Goal: Task Accomplishment & Management: Manage account settings

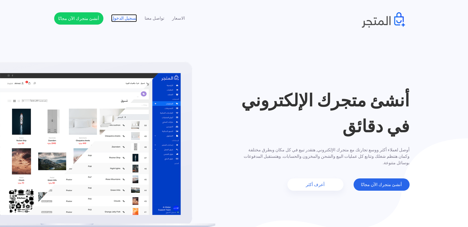
click at [124, 20] on link "تسجيل الدخول" at bounding box center [124, 18] width 26 height 6
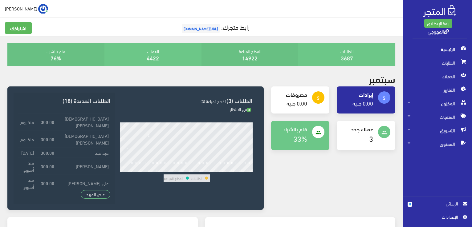
click at [316, 168] on div "attach_money إيرادات 0.00 جنيه attach_money مصروفات" at bounding box center [333, 152] width 132 height 131
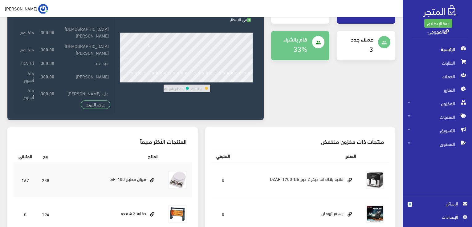
scroll to position [90, 0]
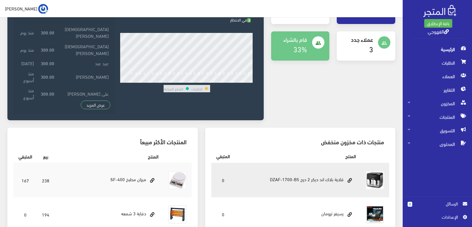
click at [288, 179] on td "قلاية بلاك اند ديكر 2 درج DZAF-1700-B5" at bounding box center [298, 180] width 126 height 34
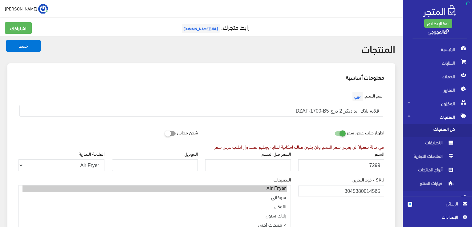
scroll to position [329, 0]
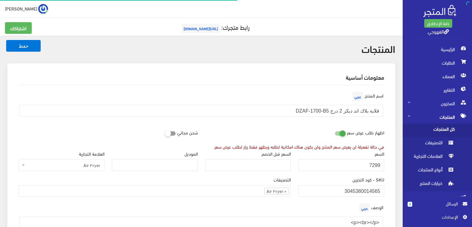
click at [369, 209] on label"] "الوصف عربي" at bounding box center [371, 208] width 26 height 12
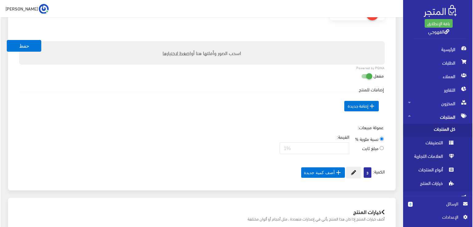
scroll to position [357, 0]
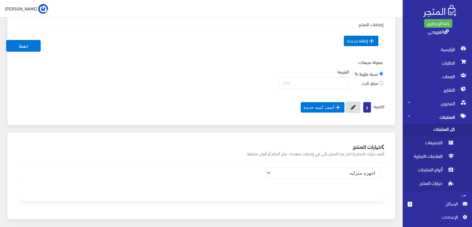
click at [352, 107] on icon at bounding box center [353, 107] width 5 height 5
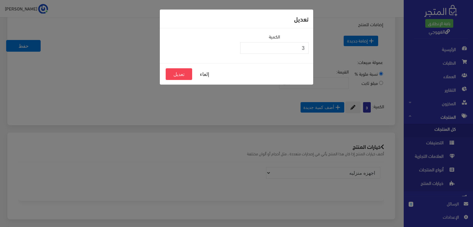
click at [326, 105] on div "تعديل الكمية 3 إلغاء تعديل" at bounding box center [236, 113] width 473 height 227
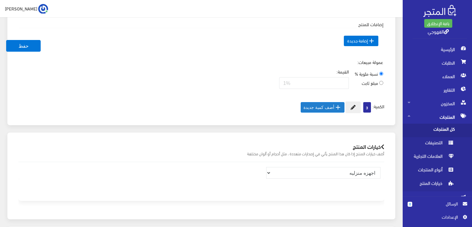
click at [326, 105] on button " أضف كمية جديدة" at bounding box center [323, 107] width 44 height 10
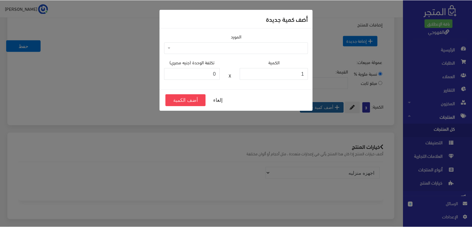
scroll to position [357, 0]
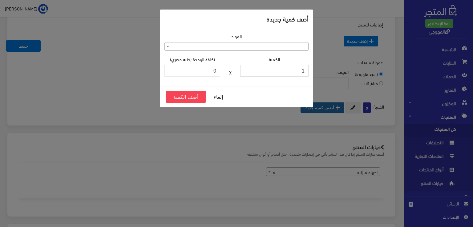
click at [266, 68] on input "1" at bounding box center [274, 71] width 68 height 12
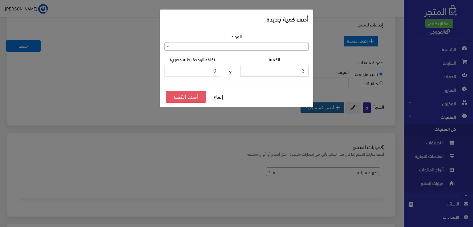
type input "3"
click at [172, 98] on button "أضف الكمية" at bounding box center [186, 97] width 40 height 12
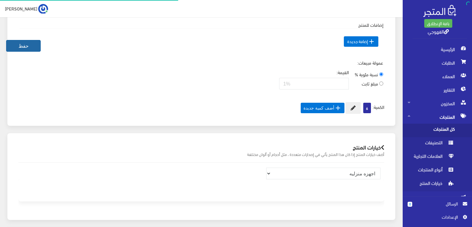
scroll to position [392, 0]
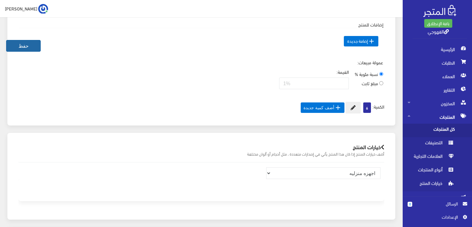
click at [18, 47] on button "حفظ" at bounding box center [23, 46] width 34 height 12
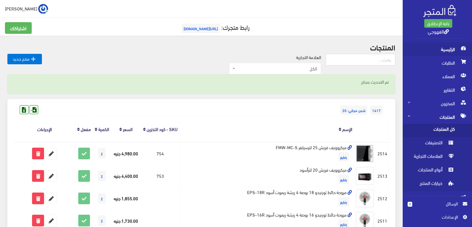
click at [454, 49] on span "الرئيسية" at bounding box center [437, 50] width 59 height 14
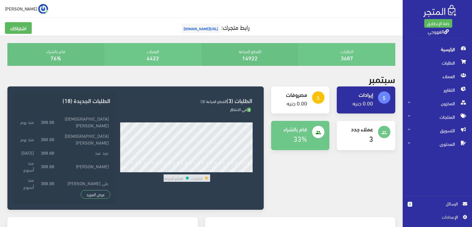
click at [306, 171] on div "attach_money إيرادات 0.00 جنيه attach_money مصروفات" at bounding box center [333, 152] width 132 height 131
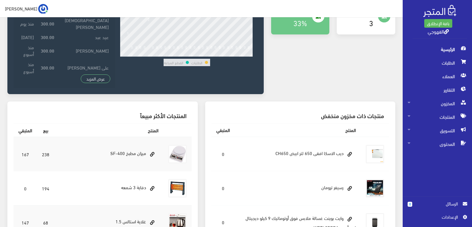
scroll to position [114, 0]
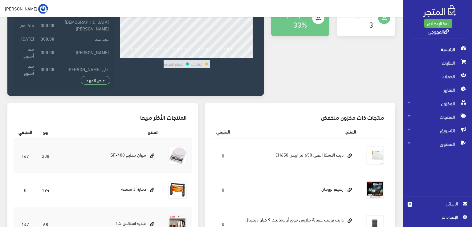
click at [307, 172] on td "ديب الاسكا افقى 650 لتر ابيض CH650" at bounding box center [298, 156] width 126 height 34
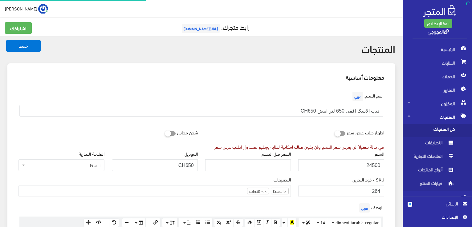
scroll to position [296, 0]
click at [256, 176] on div "التصنيفات فريش > ثلاجات > غسالات > رفايع > بوتجازات كريازي > ثلاجات > جميع المن…" at bounding box center [154, 186] width 272 height 21
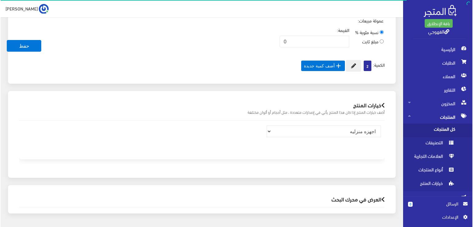
scroll to position [424, 0]
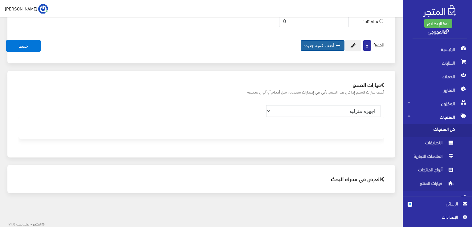
click at [334, 44] on icon "" at bounding box center [337, 45] width 7 height 7
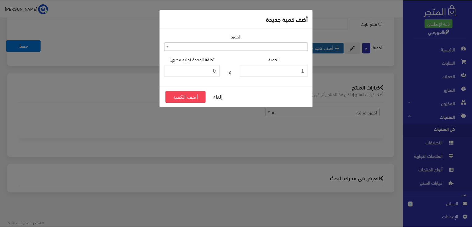
scroll to position [421, 0]
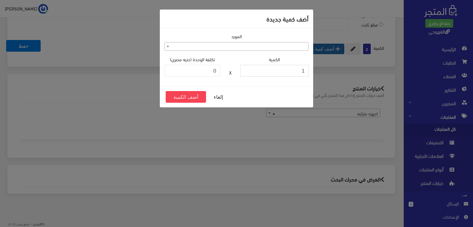
click at [271, 74] on input "1" at bounding box center [274, 71] width 68 height 12
type input "3"
click at [190, 99] on button "أضف الكمية" at bounding box center [186, 97] width 40 height 12
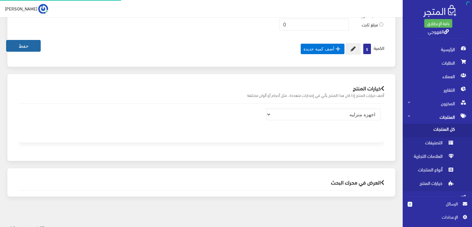
scroll to position [296, 0]
click at [16, 43] on button "حفظ" at bounding box center [23, 46] width 34 height 12
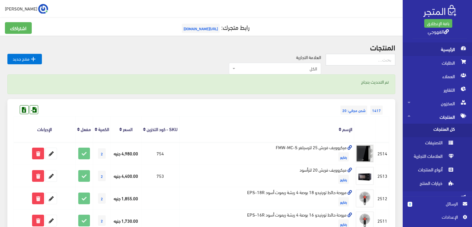
click at [448, 53] on span "الرئيسية" at bounding box center [437, 50] width 59 height 14
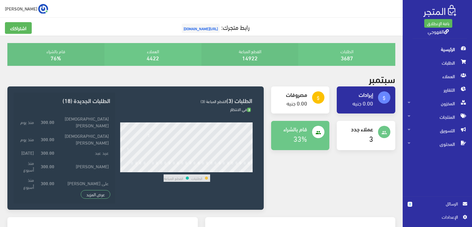
click at [350, 154] on div "people عملاء جدد 3" at bounding box center [366, 139] width 66 height 37
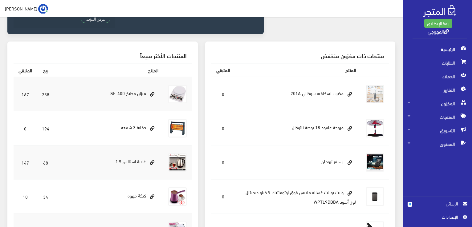
scroll to position [164, 0]
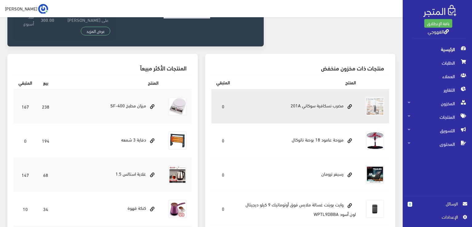
click at [270, 111] on td "مضرب نسكافية سوكاني 201A" at bounding box center [298, 106] width 126 height 34
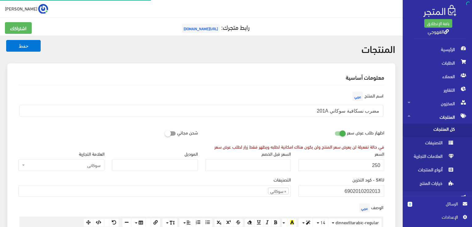
scroll to position [400, 0]
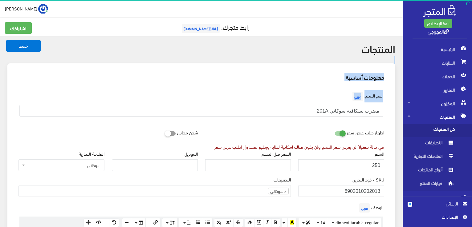
drag, startPoint x: 238, startPoint y: 90, endPoint x: 301, endPoint y: 38, distance: 81.2
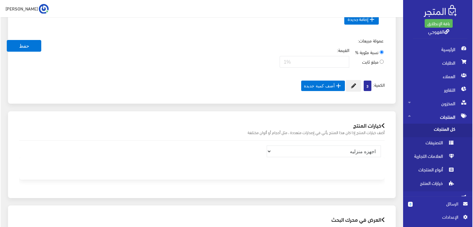
scroll to position [444, 0]
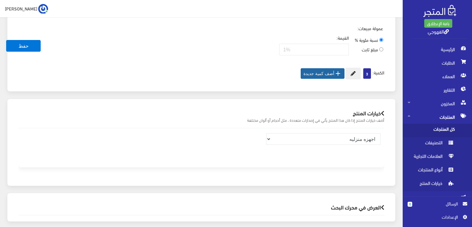
click at [317, 73] on button " أضف كمية جديدة" at bounding box center [323, 73] width 44 height 10
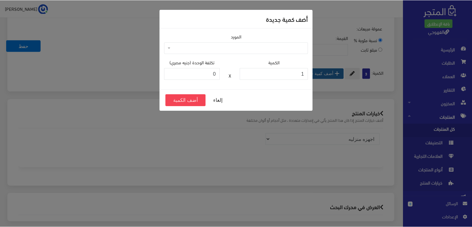
scroll to position [443, 0]
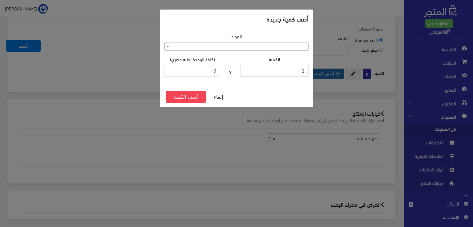
click at [291, 72] on input "1" at bounding box center [274, 71] width 68 height 12
type input "3"
click at [188, 92] on button "أضف الكمية" at bounding box center [186, 97] width 40 height 12
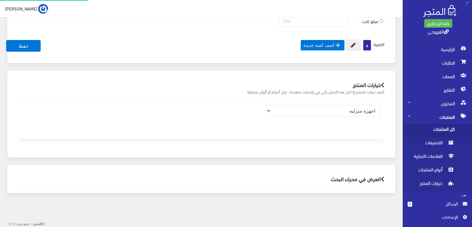
scroll to position [400, 0]
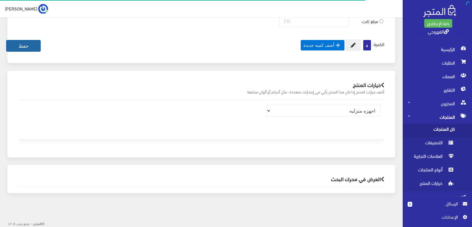
click at [15, 44] on button "حفظ" at bounding box center [23, 46] width 34 height 12
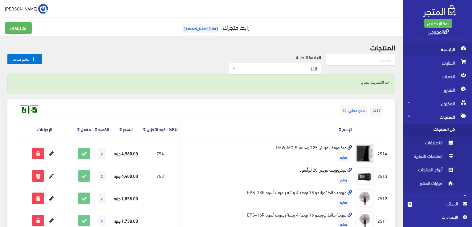
click at [424, 45] on span "الرئيسية" at bounding box center [437, 50] width 59 height 14
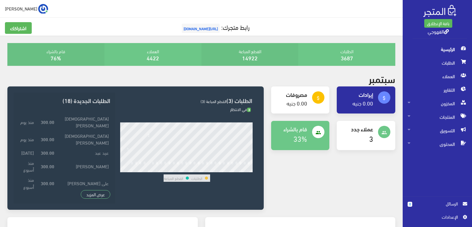
click at [359, 159] on div "attach_money إيرادات 0.00 جنيه attach_money مصروفات" at bounding box center [333, 152] width 132 height 131
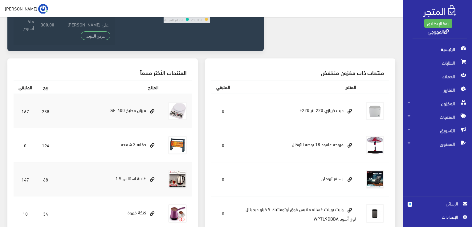
scroll to position [139, 0]
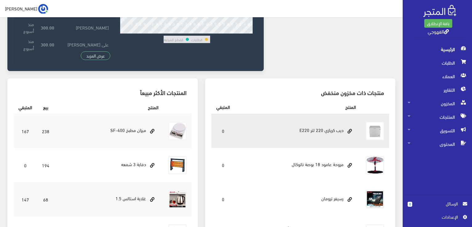
click at [325, 136] on td "ديب كريازي 220 لتر E220" at bounding box center [298, 131] width 126 height 34
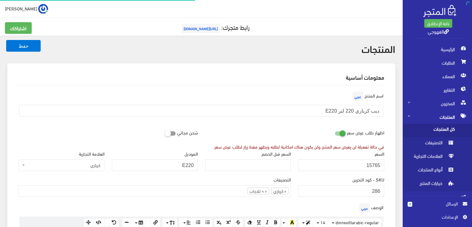
scroll to position [12, 0]
click at [344, 175] on div "السعر 15765" at bounding box center [340, 163] width 93 height 26
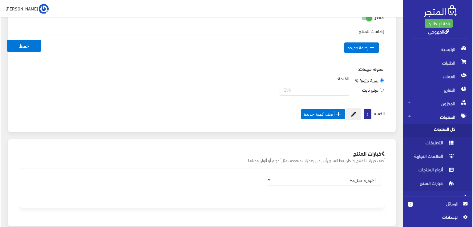
scroll to position [414, 0]
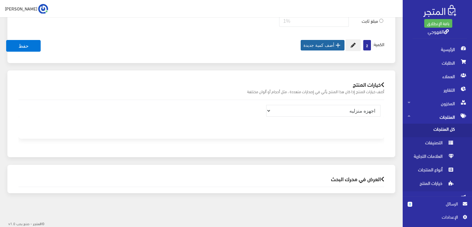
click at [326, 45] on button " أضف كمية جديدة" at bounding box center [323, 45] width 44 height 10
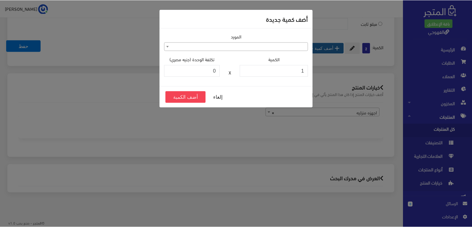
scroll to position [410, 0]
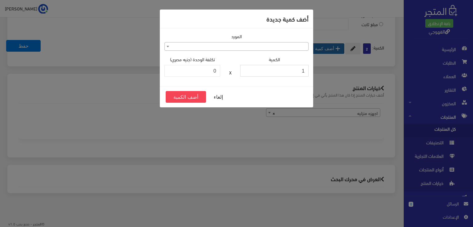
click at [286, 73] on input "1" at bounding box center [274, 71] width 68 height 12
click at [286, 73] on input "3" at bounding box center [274, 71] width 68 height 12
type input "3"
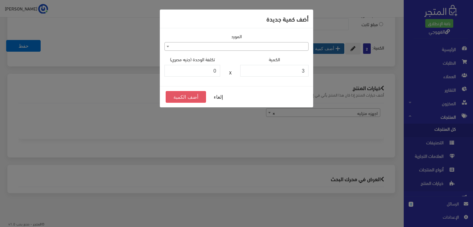
click at [191, 98] on button "أضف الكمية" at bounding box center [186, 97] width 40 height 12
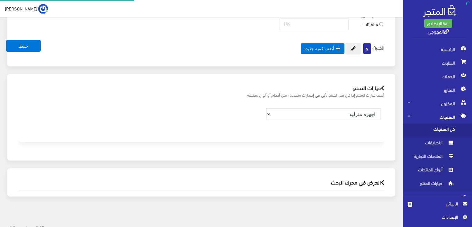
scroll to position [12, 0]
click at [34, 43] on button "حفظ" at bounding box center [23, 46] width 34 height 12
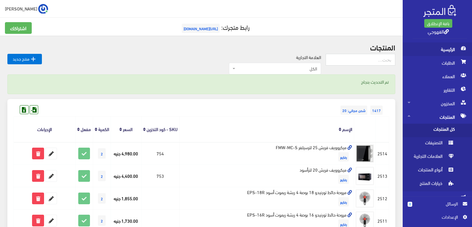
click at [424, 46] on span "الرئيسية" at bounding box center [437, 50] width 59 height 14
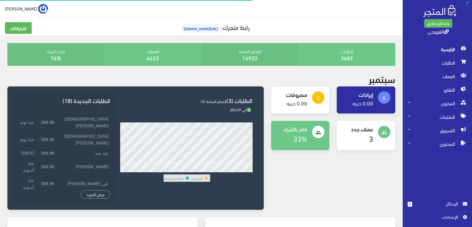
click at [323, 180] on div "attach_money إيرادات 0.00 جنيه attach_money مصروفات" at bounding box center [333, 152] width 132 height 131
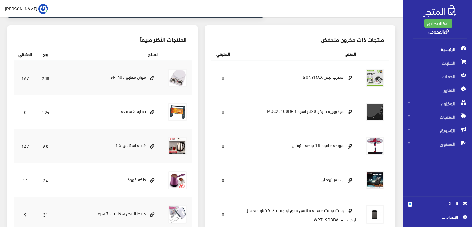
scroll to position [209, 0]
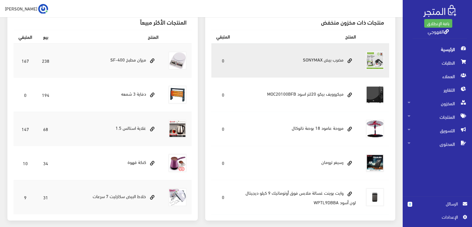
click at [333, 60] on td "مضرب بيض SONYMAX" at bounding box center [298, 60] width 126 height 34
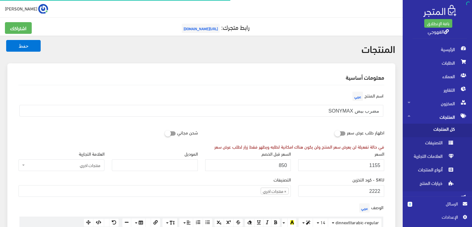
scroll to position [332, 0]
click at [233, 203] on div "الوصف عربي <p><br></p> × Insert Image Select from files Image URL Insert Image …" at bounding box center [201, 225] width 373 height 46
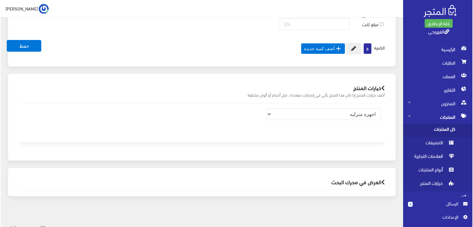
scroll to position [422, 0]
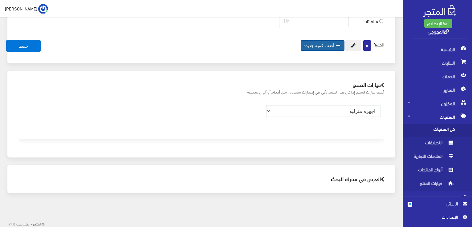
click at [340, 45] on icon "" at bounding box center [337, 45] width 7 height 7
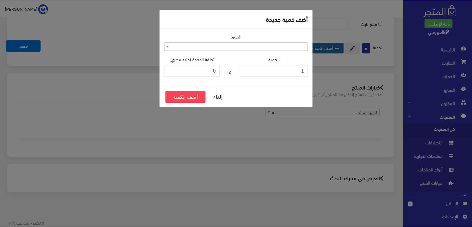
scroll to position [419, 0]
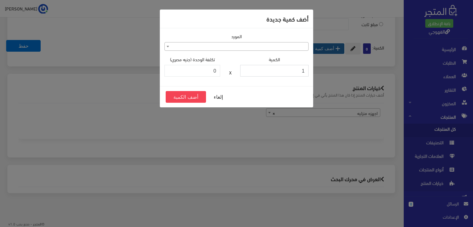
click at [291, 71] on input "1" at bounding box center [274, 71] width 68 height 12
type input "3"
click at [179, 101] on button "أضف الكمية" at bounding box center [186, 97] width 40 height 12
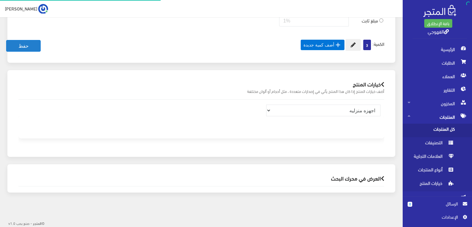
scroll to position [333, 0]
click at [26, 47] on button "حفظ" at bounding box center [23, 46] width 34 height 12
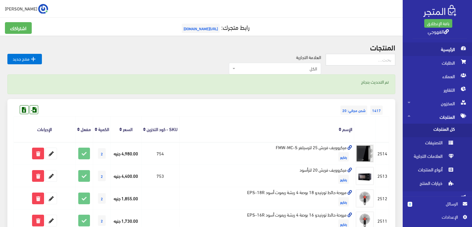
click at [432, 44] on span "الرئيسية" at bounding box center [437, 50] width 59 height 14
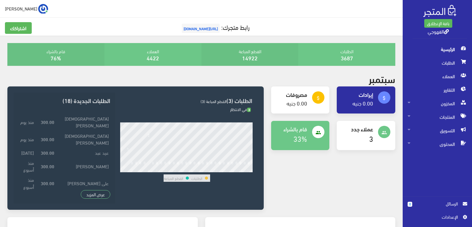
click at [351, 75] on div "سبتمبر" at bounding box center [201, 79] width 395 height 13
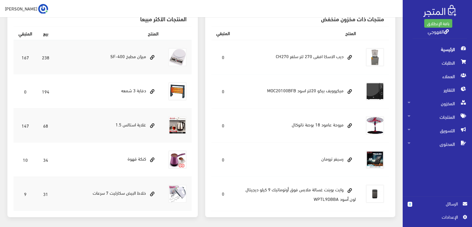
scroll to position [201, 0]
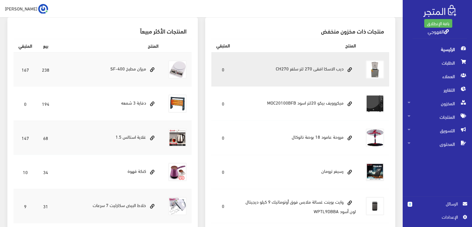
click at [229, 71] on td "0" at bounding box center [222, 69] width 23 height 34
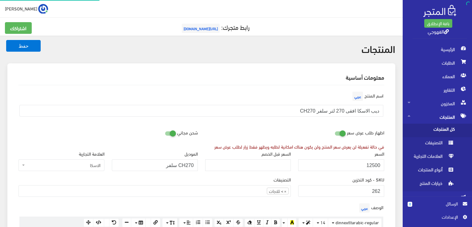
scroll to position [309, 0]
click at [330, 176] on div "SKU - كود التخزين 262" at bounding box center [341, 186] width 86 height 21
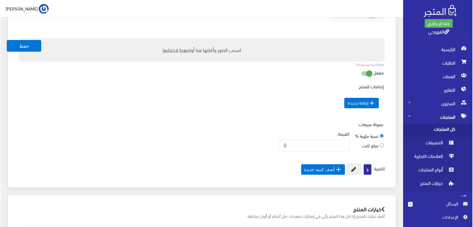
scroll to position [308, 0]
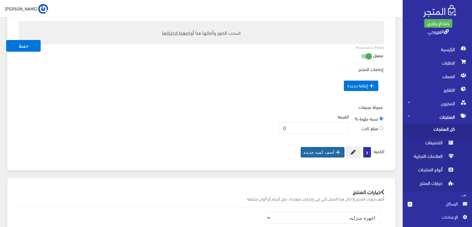
click at [337, 153] on icon "" at bounding box center [337, 152] width 7 height 7
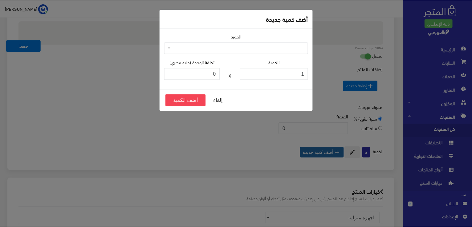
scroll to position [307, 0]
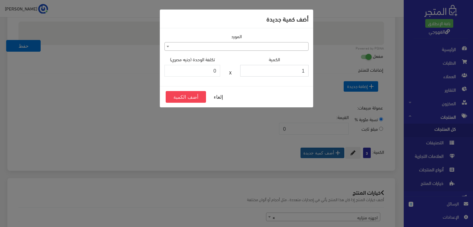
click at [303, 73] on input "1" at bounding box center [274, 71] width 68 height 12
type input "3"
click at [191, 92] on button "أضف الكمية" at bounding box center [186, 97] width 40 height 12
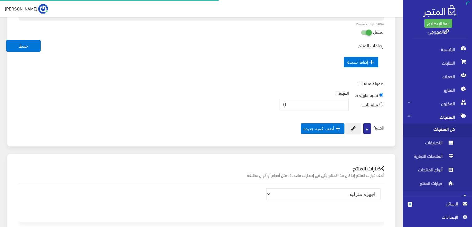
scroll to position [310, 0]
click at [26, 47] on button "حفظ" at bounding box center [23, 46] width 34 height 12
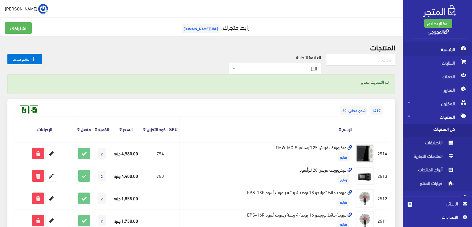
click at [431, 49] on span "الرئيسية" at bounding box center [437, 50] width 59 height 14
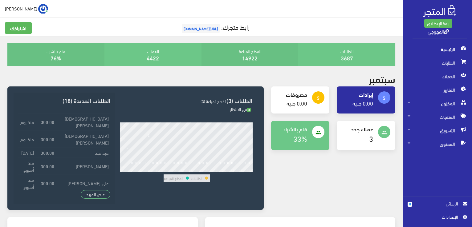
click at [334, 186] on div "attach_money إيرادات 0.00 جنيه attach_money مصروفات" at bounding box center [333, 152] width 132 height 131
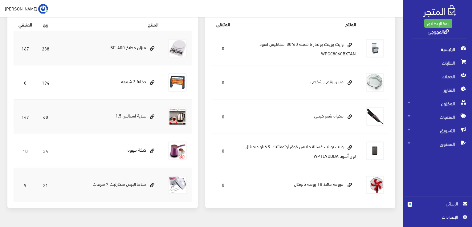
scroll to position [209, 0]
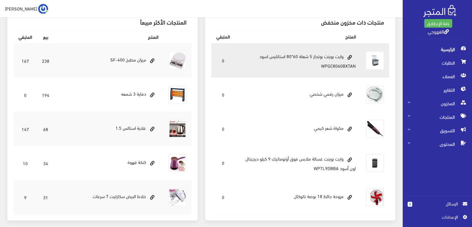
click at [340, 67] on td "وايت بوينت بوتجاز 5 شعلة 60*80 استانليس اسود WPGC8060BXTAN" at bounding box center [298, 60] width 126 height 34
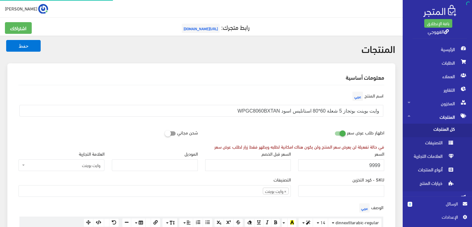
scroll to position [385, 0]
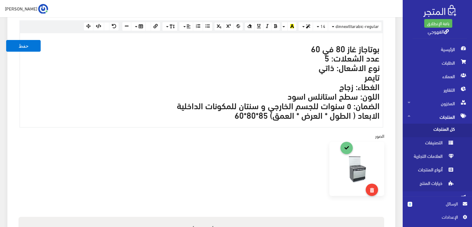
scroll to position [197, 0]
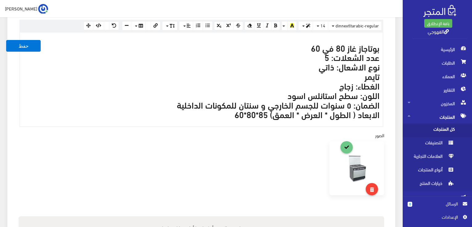
click at [304, 67] on h3 "بوتاجاز غاز 80 في 60 عدد الشعلات: 5 نوع الاشعال: ذاتي تايمر الغطاء: زجاج اللون:…" at bounding box center [201, 81] width 356 height 76
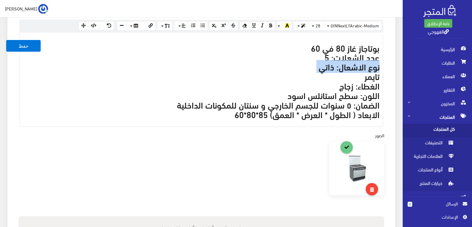
click at [304, 67] on h3 "بوتاجاز غاز 80 في 60 عدد الشعلات: 5 نوع الاشعال: ذاتي تايمر الغطاء: زجاج اللون:…" at bounding box center [201, 81] width 356 height 76
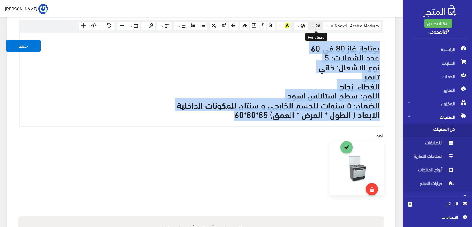
click at [313, 26] on button "28" at bounding box center [315, 25] width 15 height 9
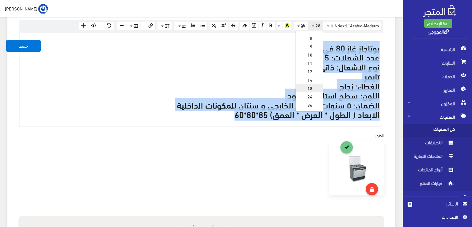
click at [316, 88] on link "18" at bounding box center [309, 88] width 27 height 8
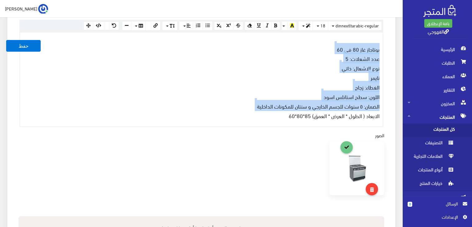
click at [292, 82] on h3 "بوتاجاز غاز 80 في 60 عدد الشعلات: 5 نوع الاشعال: ذاتي تايمر الغطاء: زجاج اللون:…" at bounding box center [201, 81] width 356 height 76
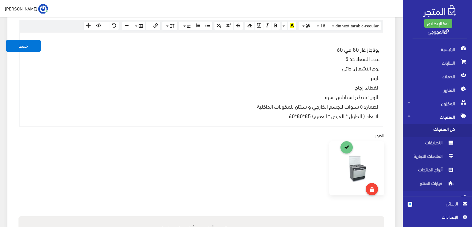
click at [294, 155] on div at bounding box center [201, 178] width 373 height 75
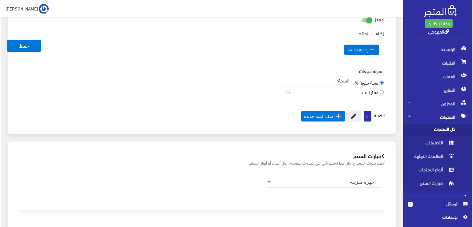
scroll to position [444, 0]
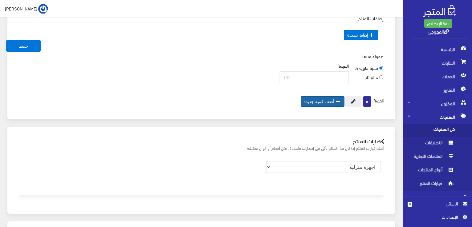
click at [324, 98] on button " أضف كمية جديدة" at bounding box center [323, 101] width 44 height 10
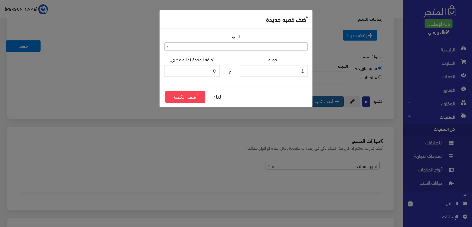
scroll to position [443, 0]
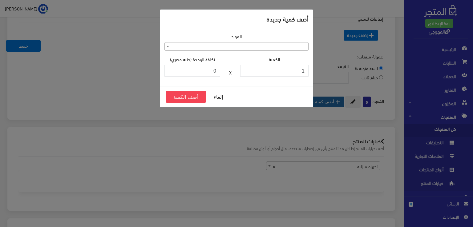
click at [287, 64] on div "الكمية 1" at bounding box center [274, 66] width 68 height 21
drag, startPoint x: 287, startPoint y: 64, endPoint x: 286, endPoint y: 68, distance: 4.0
click at [286, 68] on div "الكمية 1" at bounding box center [274, 66] width 68 height 21
click at [286, 68] on input "1" at bounding box center [274, 71] width 68 height 12
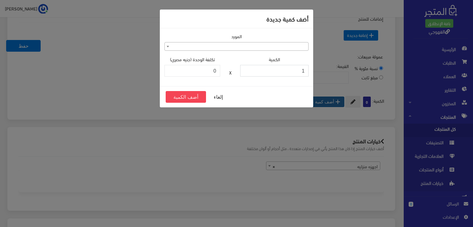
click at [286, 68] on input "1" at bounding box center [274, 71] width 68 height 12
type input "3"
click at [179, 91] on button "أضف الكمية" at bounding box center [186, 97] width 40 height 12
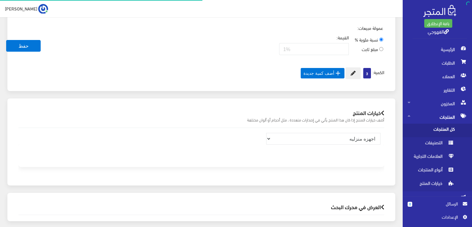
scroll to position [443, 0]
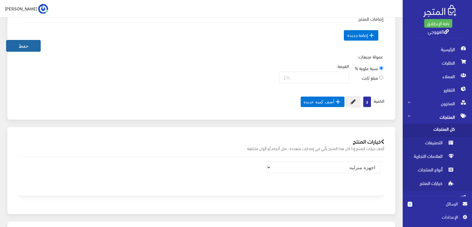
click at [34, 43] on button "حفظ" at bounding box center [23, 46] width 34 height 12
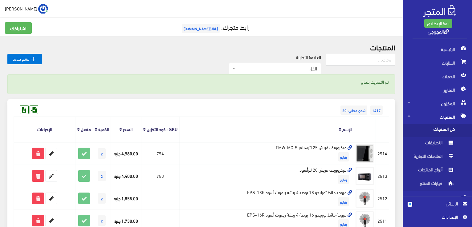
click at [138, 65] on div "العلامة التجارية الكل منتجات اخري امبريال فريش كريازي يونيون آير تورنيدو شارب L…" at bounding box center [184, 64] width 284 height 21
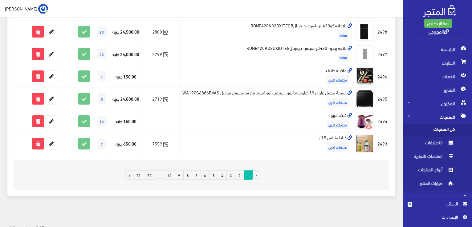
scroll to position [451, 0]
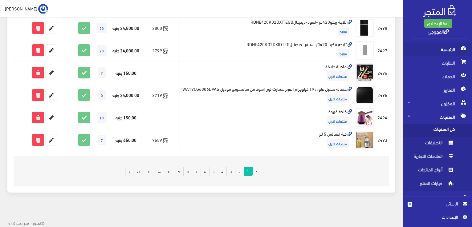
click at [452, 45] on span "الرئيسية" at bounding box center [437, 50] width 59 height 14
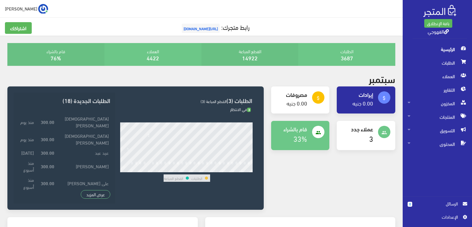
click at [330, 191] on div "attach_money إيرادات 0.00 جنيه attach_money مصروفات" at bounding box center [333, 152] width 132 height 131
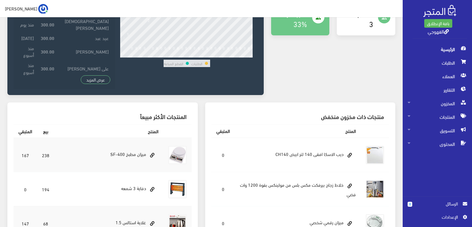
scroll to position [114, 0]
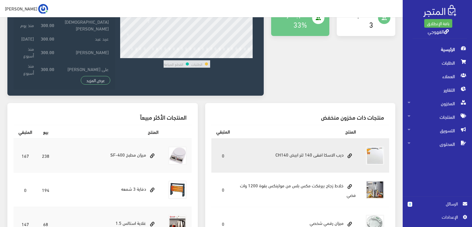
click at [330, 167] on td "ديب الاسكا افقى 140 لتر ابيض CH140" at bounding box center [298, 156] width 126 height 34
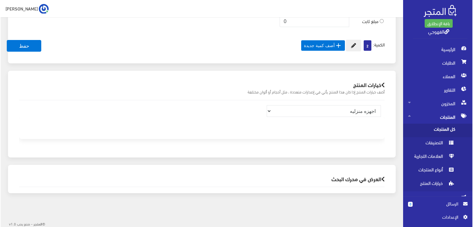
scroll to position [435, 0]
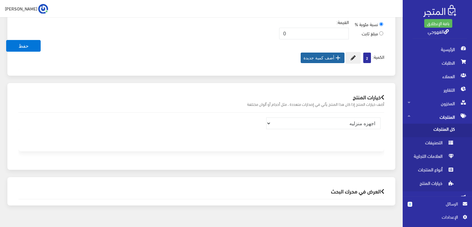
click at [323, 60] on button " أضف كمية جديدة" at bounding box center [323, 58] width 44 height 10
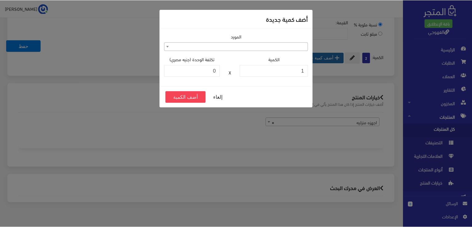
scroll to position [434, 0]
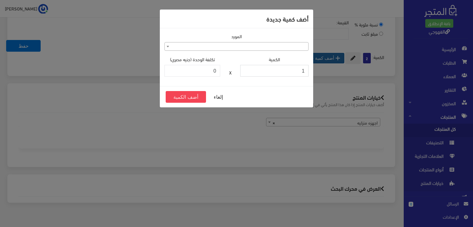
click at [288, 71] on input "1" at bounding box center [274, 71] width 68 height 12
type input "3"
click at [182, 97] on button "أضف الكمية" at bounding box center [186, 97] width 40 height 12
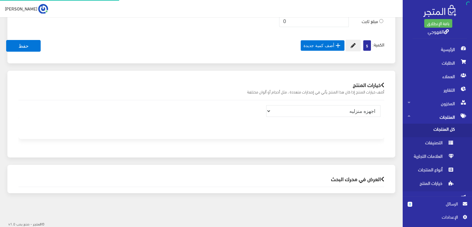
scroll to position [434, 0]
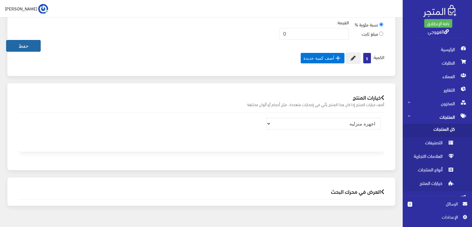
click at [19, 44] on button "حفظ" at bounding box center [23, 46] width 34 height 12
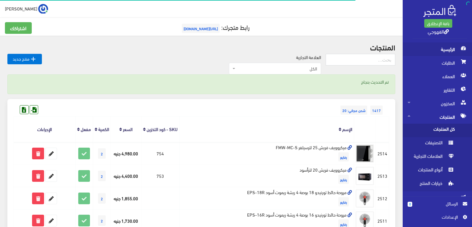
click at [451, 50] on span "الرئيسية" at bounding box center [437, 50] width 59 height 14
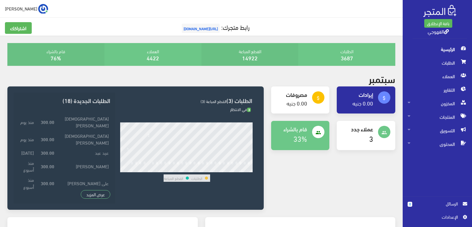
click at [436, 50] on span "الرئيسية" at bounding box center [437, 50] width 59 height 14
click at [452, 48] on span "الرئيسية" at bounding box center [437, 50] width 59 height 14
click at [356, 172] on div "attach_money إيرادات 0.00 جنيه attach_money مصروفات" at bounding box center [333, 152] width 132 height 131
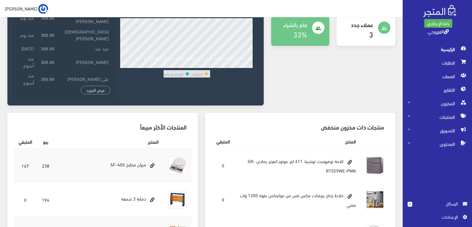
scroll to position [77, 0]
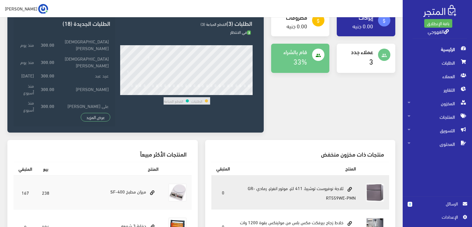
click at [337, 191] on td "ثلاجة نوفروست توشيبا، 411 لتر، موتور انفرتر، رمادي GR-RT559WE-PMN" at bounding box center [298, 193] width 126 height 34
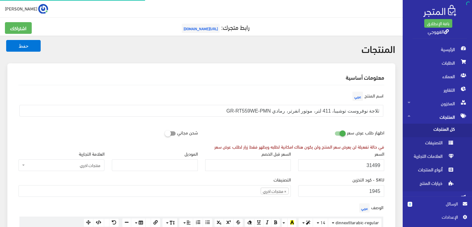
scroll to position [333, 0]
click at [351, 179] on div "SKU - كود التخزين 1945" at bounding box center [341, 186] width 86 height 21
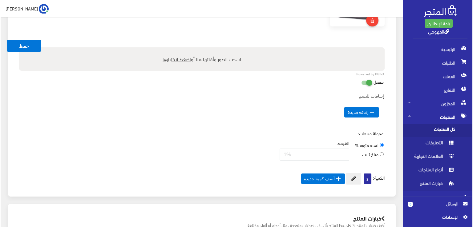
scroll to position [345, 0]
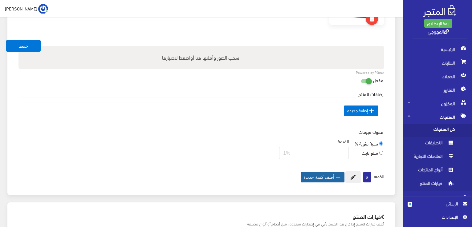
click at [339, 180] on icon "" at bounding box center [337, 177] width 7 height 7
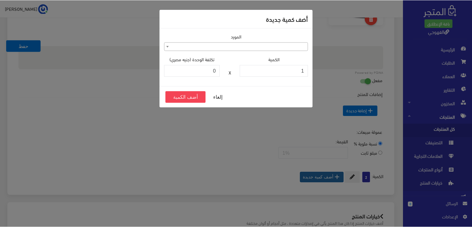
scroll to position [344, 0]
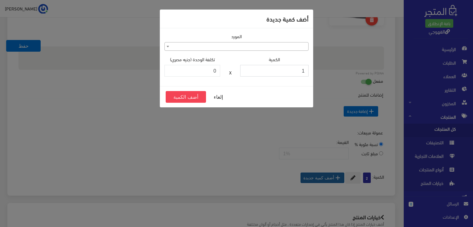
click at [285, 73] on input "1" at bounding box center [274, 71] width 68 height 12
click at [278, 48] on span at bounding box center [236, 46] width 144 height 9
click at [250, 39] on div "المورد" at bounding box center [236, 42] width 144 height 18
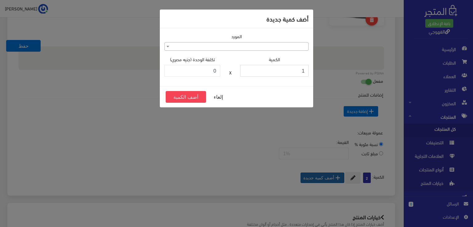
click at [260, 75] on input "1" at bounding box center [274, 71] width 68 height 12
type input "3"
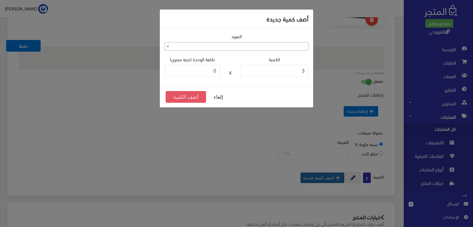
click at [190, 93] on button "أضف الكمية" at bounding box center [186, 97] width 40 height 12
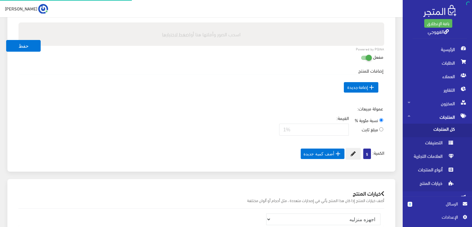
scroll to position [344, 0]
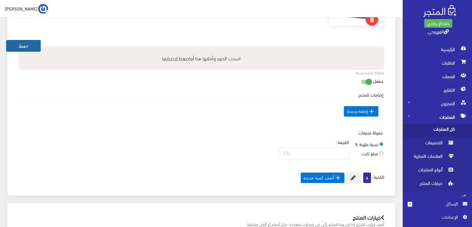
click at [31, 48] on button "حفظ" at bounding box center [23, 46] width 34 height 12
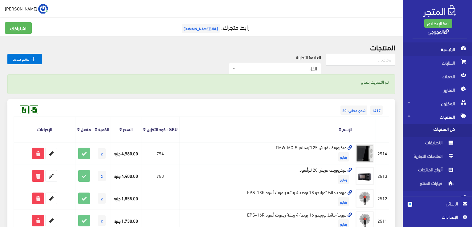
click at [458, 48] on span "الرئيسية" at bounding box center [437, 50] width 59 height 14
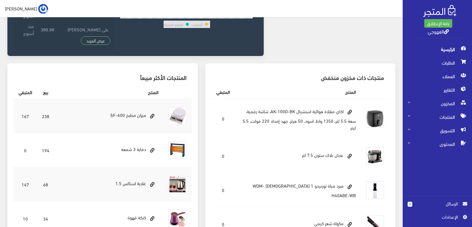
scroll to position [127, 0]
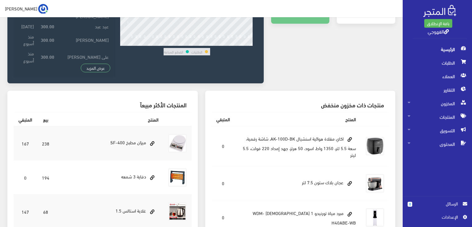
click at [357, 165] on td "اكاي مقلاة هوائية اسنشيال AK-100D-BK، شاشة رقمية، سعة 5.5 لتر، 1350 واط، اسود، …" at bounding box center [298, 146] width 126 height 40
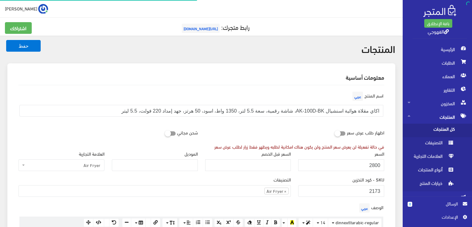
scroll to position [392, 0]
click at [330, 177] on div "SKU - كود التخزين 2173" at bounding box center [341, 186] width 86 height 21
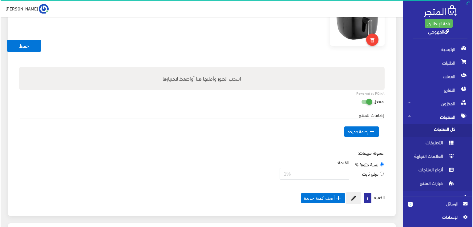
scroll to position [283, 0]
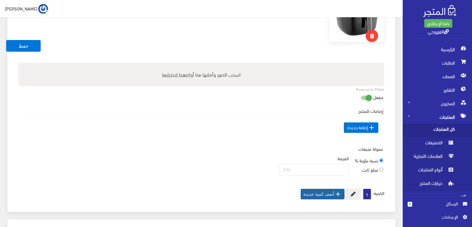
click at [322, 196] on button " أضف كمية جديدة" at bounding box center [323, 194] width 44 height 10
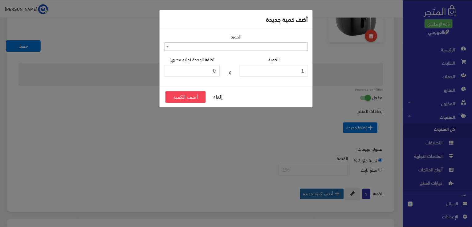
scroll to position [283, 0]
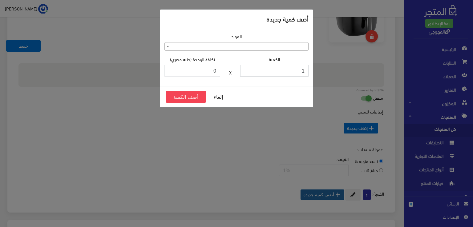
click at [277, 75] on input "1" at bounding box center [274, 71] width 68 height 12
type input "3"
click at [186, 96] on button "أضف الكمية" at bounding box center [186, 97] width 40 height 12
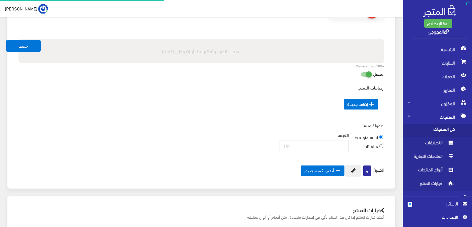
scroll to position [283, 0]
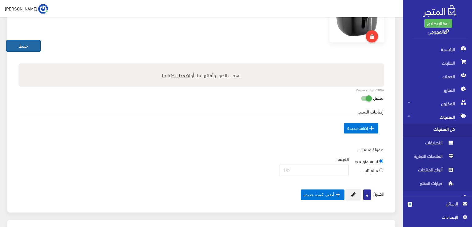
click at [22, 43] on button "حفظ" at bounding box center [23, 46] width 34 height 12
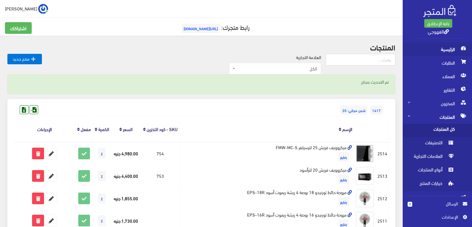
click at [415, 51] on span "الرئيسية" at bounding box center [437, 50] width 59 height 14
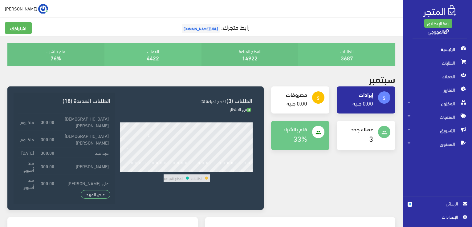
click at [379, 157] on div "people عملاء جدد 3" at bounding box center [366, 139] width 66 height 37
click at [447, 48] on span "الرئيسية" at bounding box center [437, 50] width 59 height 14
click at [346, 159] on div "attach_money إيرادات 0.00 جنيه attach_money مصروفات" at bounding box center [333, 152] width 132 height 131
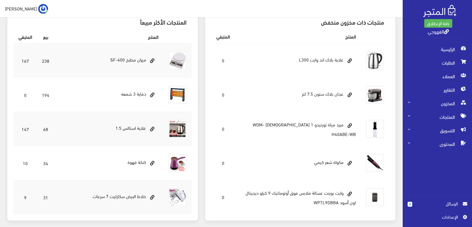
scroll to position [197, 0]
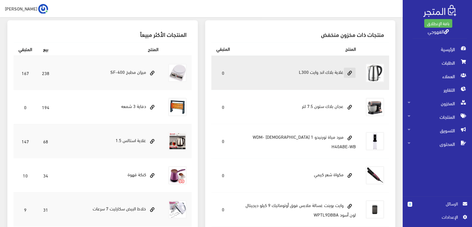
click at [351, 78] on link at bounding box center [349, 72] width 12 height 11
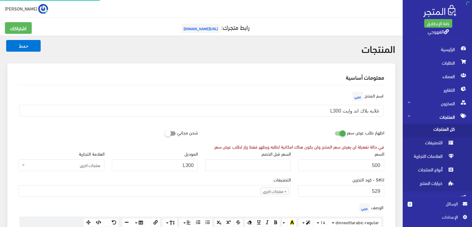
scroll to position [332, 0]
drag, startPoint x: 0, startPoint y: 0, endPoint x: 303, endPoint y: 73, distance: 311.8
click at [303, 73] on div "معلومات أساسية" at bounding box center [201, 77] width 375 height 15
click at [312, 85] on div "معلومات أساسية" at bounding box center [201, 77] width 375 height 15
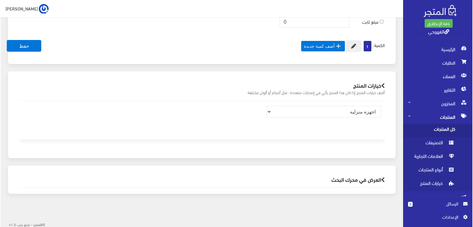
scroll to position [424, 0]
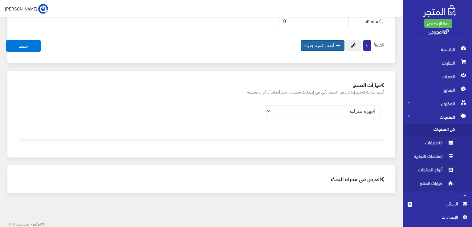
click at [334, 42] on icon "" at bounding box center [337, 45] width 7 height 7
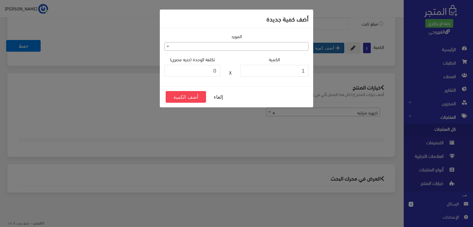
scroll to position [421, 0]
click at [267, 74] on input "1" at bounding box center [274, 71] width 68 height 12
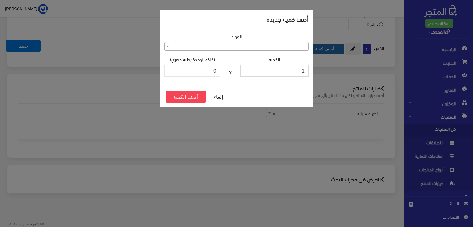
click at [267, 74] on input "1" at bounding box center [274, 71] width 68 height 12
type input "3"
click at [171, 96] on button "أضف الكمية" at bounding box center [186, 97] width 40 height 12
click at [176, 97] on button "أضف الكمية" at bounding box center [186, 97] width 40 height 12
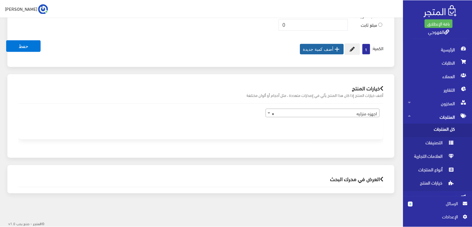
scroll to position [420, 0]
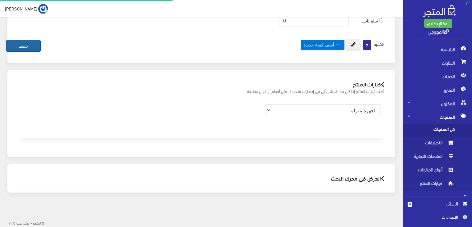
scroll to position [333, 0]
click at [37, 46] on button "حفظ" at bounding box center [23, 46] width 34 height 12
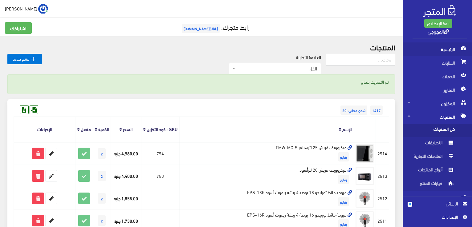
click at [444, 48] on span "الرئيسية" at bounding box center [437, 50] width 59 height 14
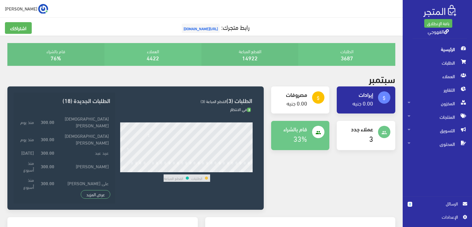
click at [320, 166] on div "attach_money إيرادات 0.00 جنيه attach_money مصروفات" at bounding box center [333, 152] width 132 height 131
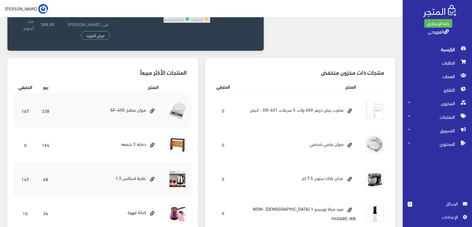
scroll to position [160, 0]
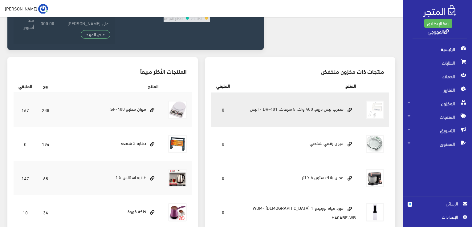
click at [313, 111] on td "مضرب بيض دريم، 400 وات، 5 سرعات، DR-401 - ابيض" at bounding box center [298, 110] width 126 height 34
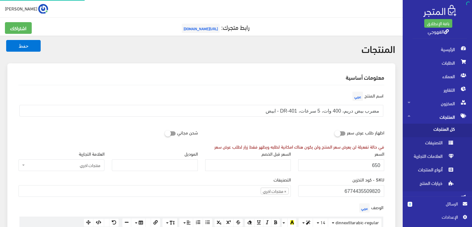
scroll to position [332, 0]
click at [278, 127] on div "اظهار طلب عرض سعر في حالة تفعيلة لن يعرض سعر المنتج ولن يكون هناك امكانية لطلبه…" at bounding box center [294, 138] width 187 height 23
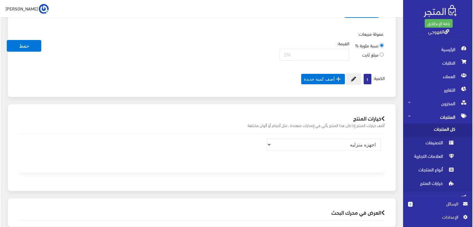
scroll to position [424, 0]
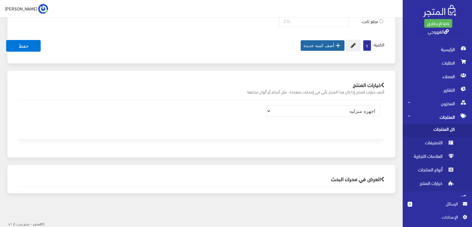
click at [329, 45] on button " أضف كمية جديدة" at bounding box center [323, 45] width 44 height 10
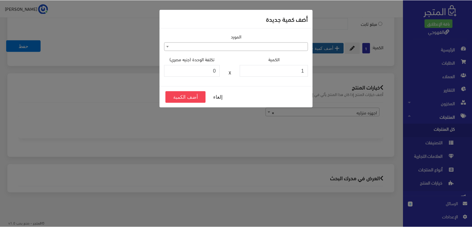
scroll to position [420, 0]
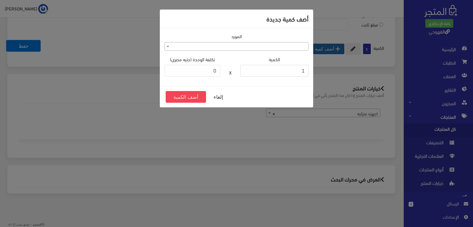
click at [293, 67] on input "1" at bounding box center [274, 71] width 68 height 12
type input "3"
click at [183, 96] on button "أضف الكمية" at bounding box center [186, 97] width 40 height 12
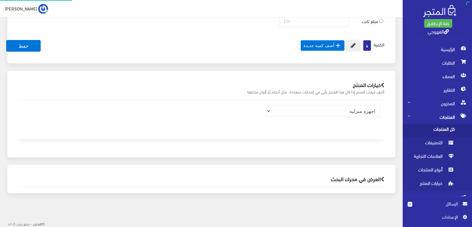
scroll to position [333, 0]
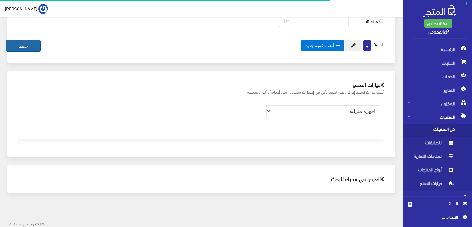
click at [32, 45] on button "حفظ" at bounding box center [23, 46] width 34 height 12
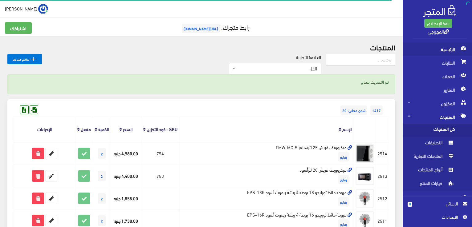
click at [454, 48] on span "الرئيسية" at bounding box center [437, 50] width 59 height 14
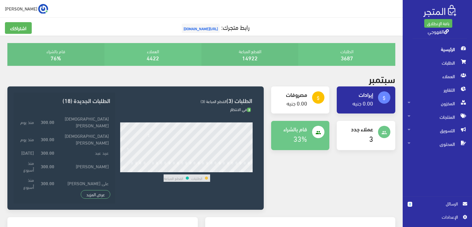
click at [366, 166] on div "attach_money إيرادات 0.00 جنيه attach_money مصروفات" at bounding box center [333, 152] width 132 height 131
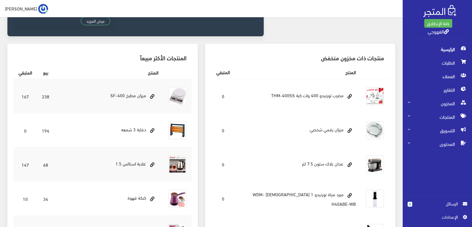
scroll to position [164, 0]
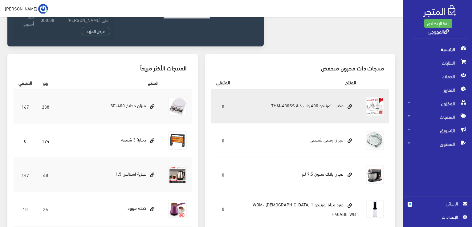
click at [308, 117] on td "مضرب تورنيدو 400 وات كبة THM-400SS" at bounding box center [298, 106] width 126 height 34
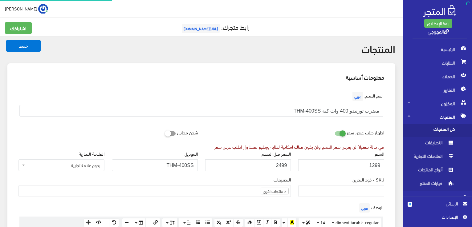
scroll to position [332, 0]
click at [233, 176] on div "التصنيفات فريش > ثلاجات > غسالات > رفايع > بوتجازات كريازي > ثلاجات > جميع المن…" at bounding box center [154, 186] width 272 height 21
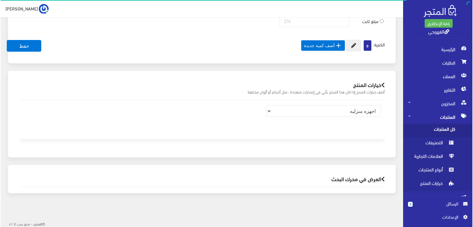
scroll to position [439, 0]
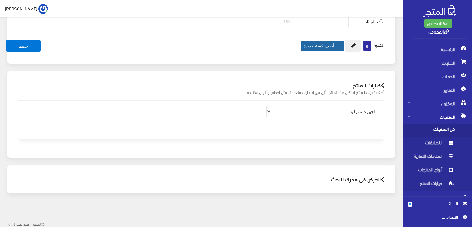
click at [325, 44] on button " أضف كمية جديدة" at bounding box center [323, 46] width 44 height 10
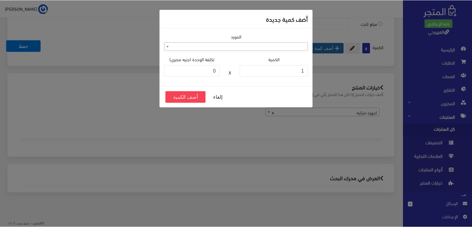
scroll to position [436, 0]
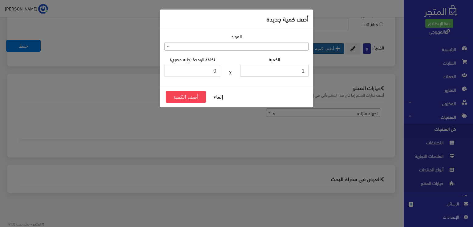
click at [281, 70] on input "1" at bounding box center [274, 71] width 68 height 12
type input "3"
click at [183, 101] on button "أضف الكمية" at bounding box center [186, 97] width 40 height 12
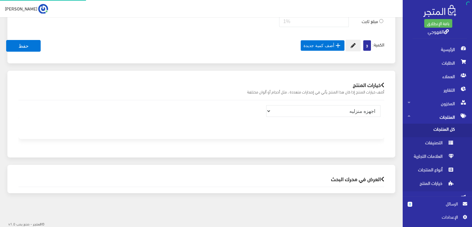
scroll to position [333, 0]
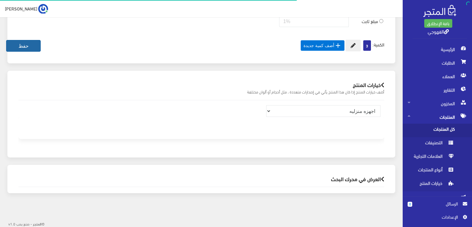
click at [30, 43] on button "حفظ" at bounding box center [23, 46] width 34 height 12
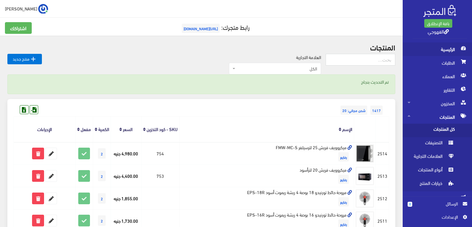
click at [430, 44] on span "الرئيسية" at bounding box center [437, 50] width 59 height 14
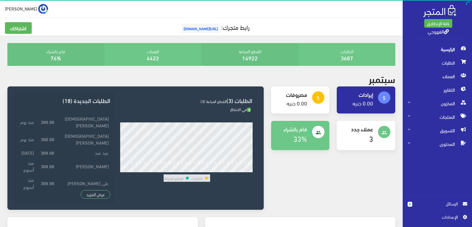
click at [430, 44] on span "الرئيسية" at bounding box center [437, 50] width 59 height 14
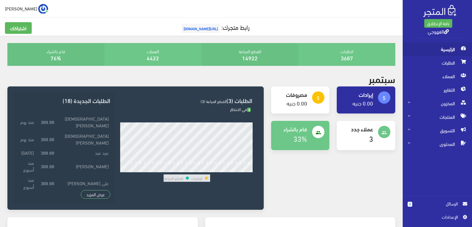
drag, startPoint x: 448, startPoint y: 226, endPoint x: 437, endPoint y: 51, distance: 175.0
click at [437, 51] on span "الرئيسية" at bounding box center [437, 50] width 59 height 14
